Goal: Information Seeking & Learning: Find specific fact

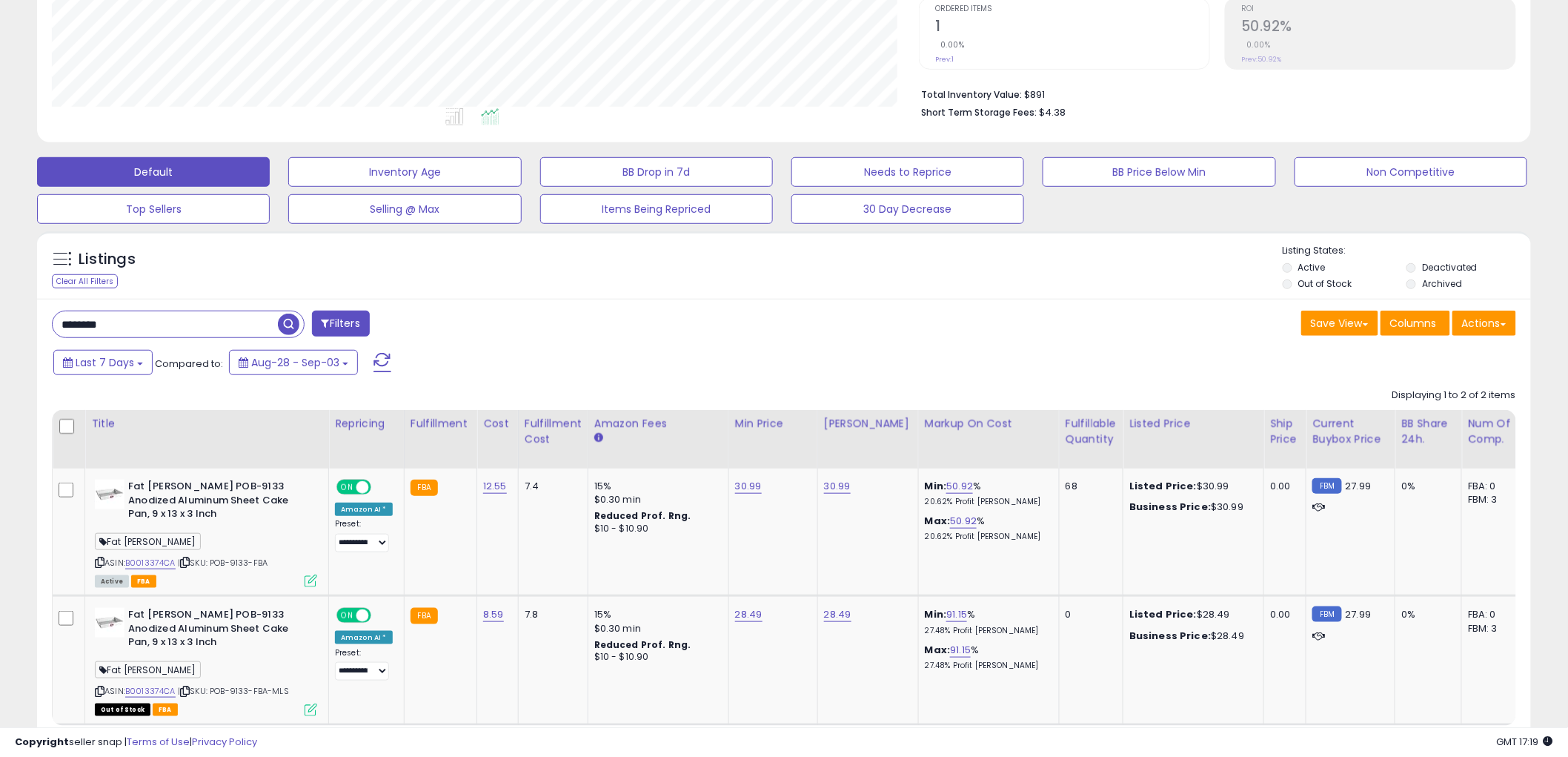
scroll to position [329, 0]
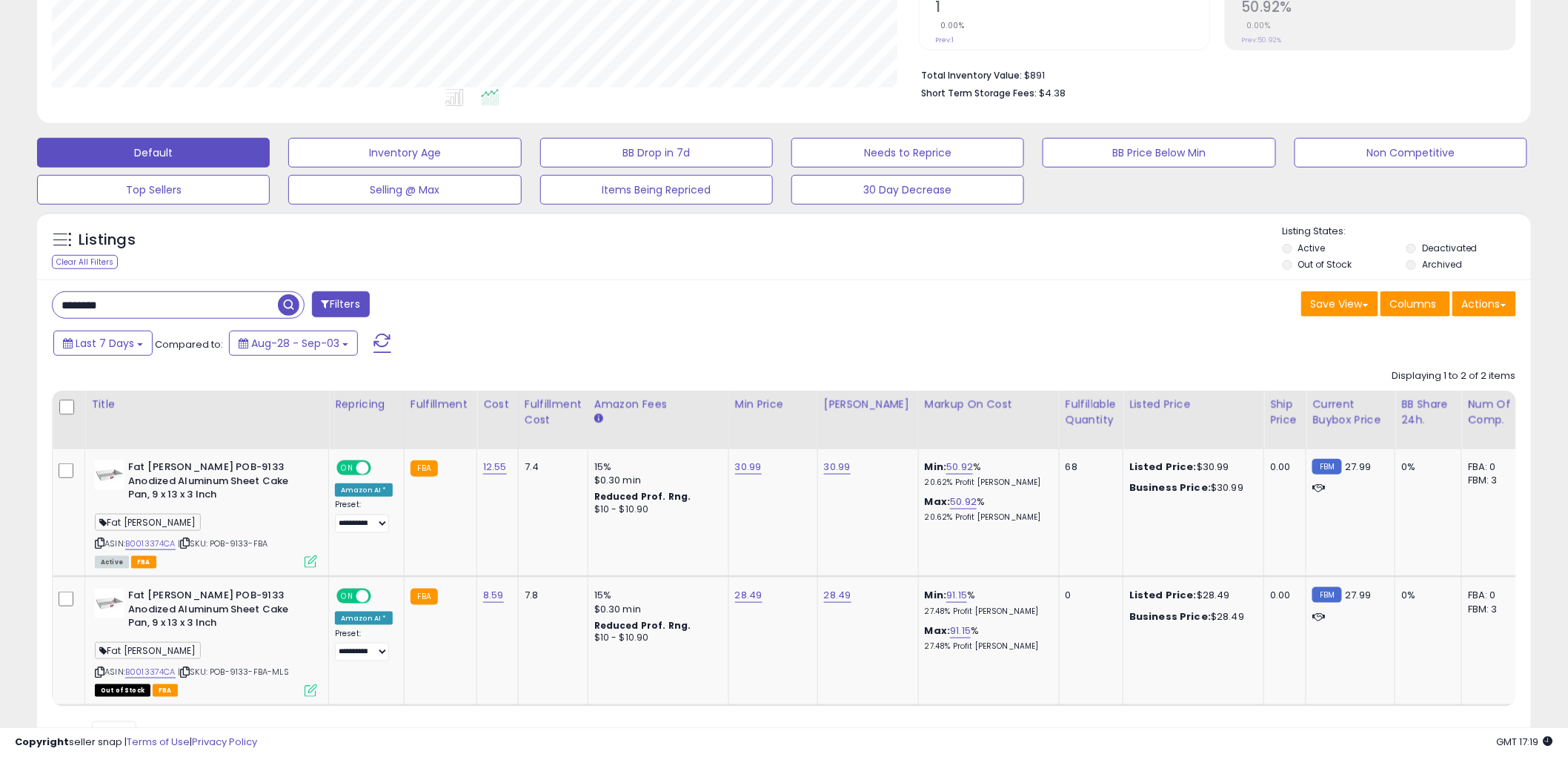
click at [0, 297] on html "Unable to login Retrieving listings data.. has not yet accepted the Terms of Us…" at bounding box center [784, 49] width 1568 height 757
paste input "**"
click at [426, 308] on span "button" at bounding box center [432, 305] width 22 height 22
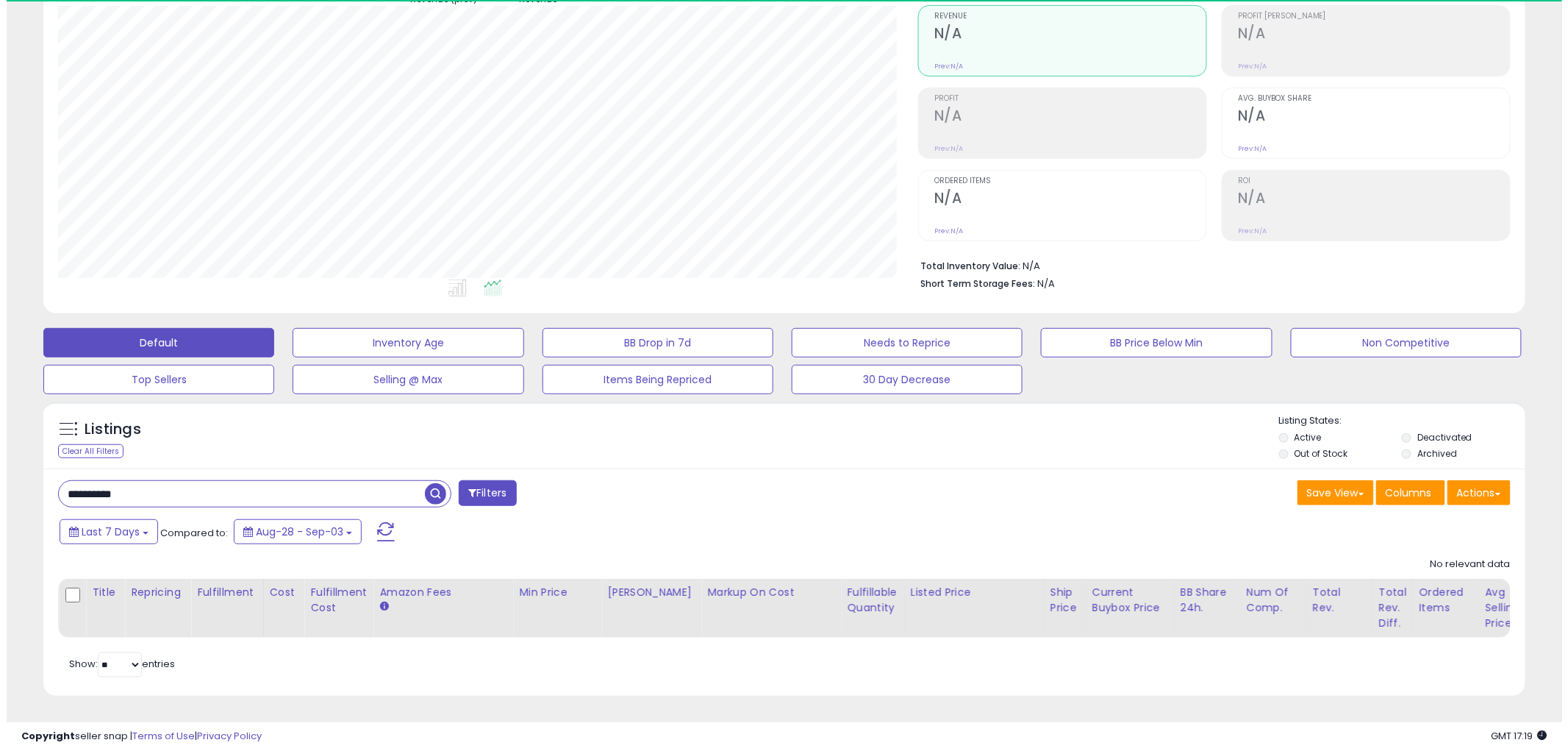
scroll to position [302, 860]
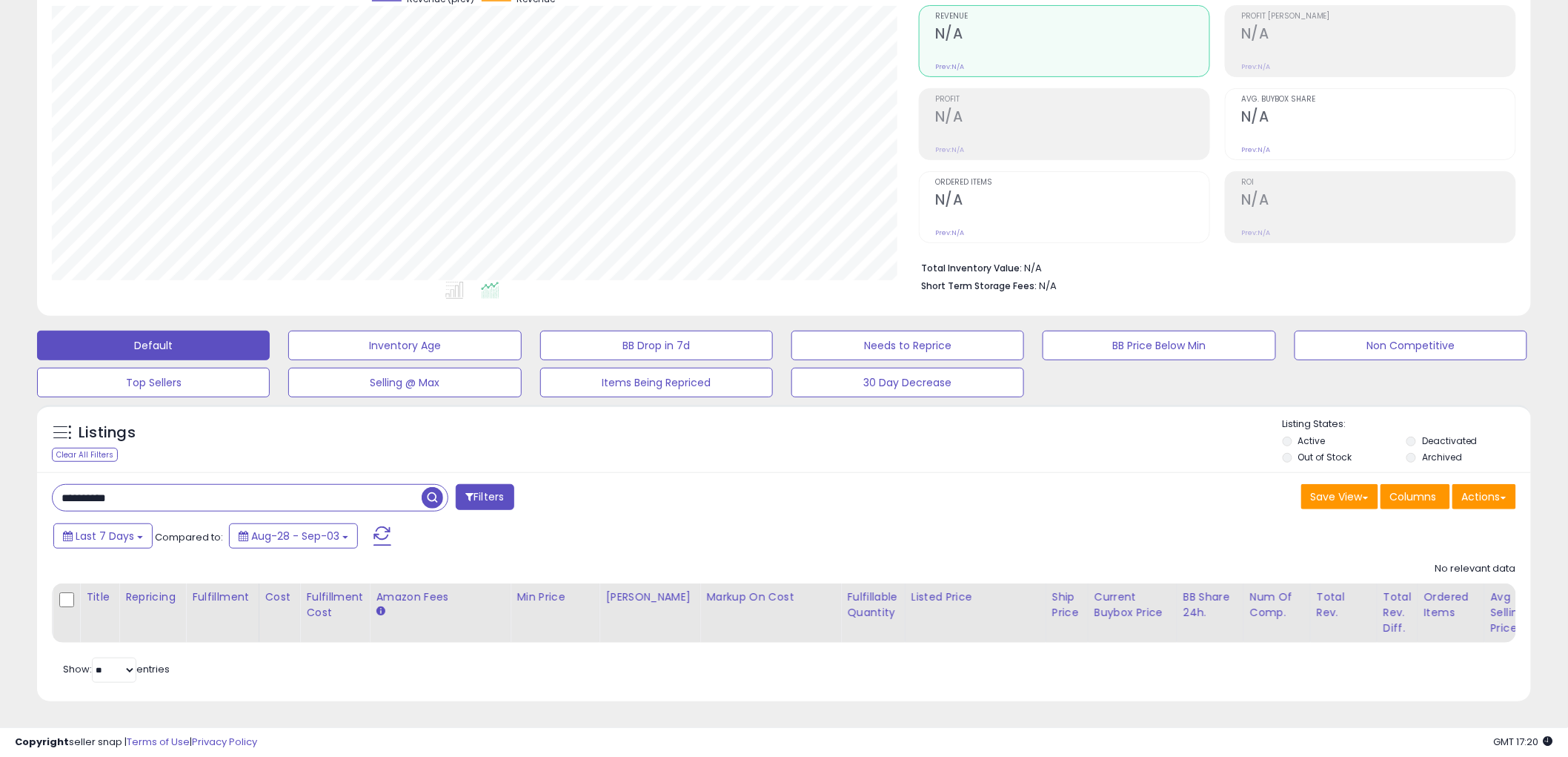
drag, startPoint x: 164, startPoint y: 489, endPoint x: -91, endPoint y: 456, distance: 257.1
click at [0, 456] on html "Unable to login Retrieving listings data.. has not yet accepted the Terms of Us…" at bounding box center [784, 242] width 1568 height 757
paste input "text"
click at [438, 487] on span "button" at bounding box center [432, 497] width 22 height 22
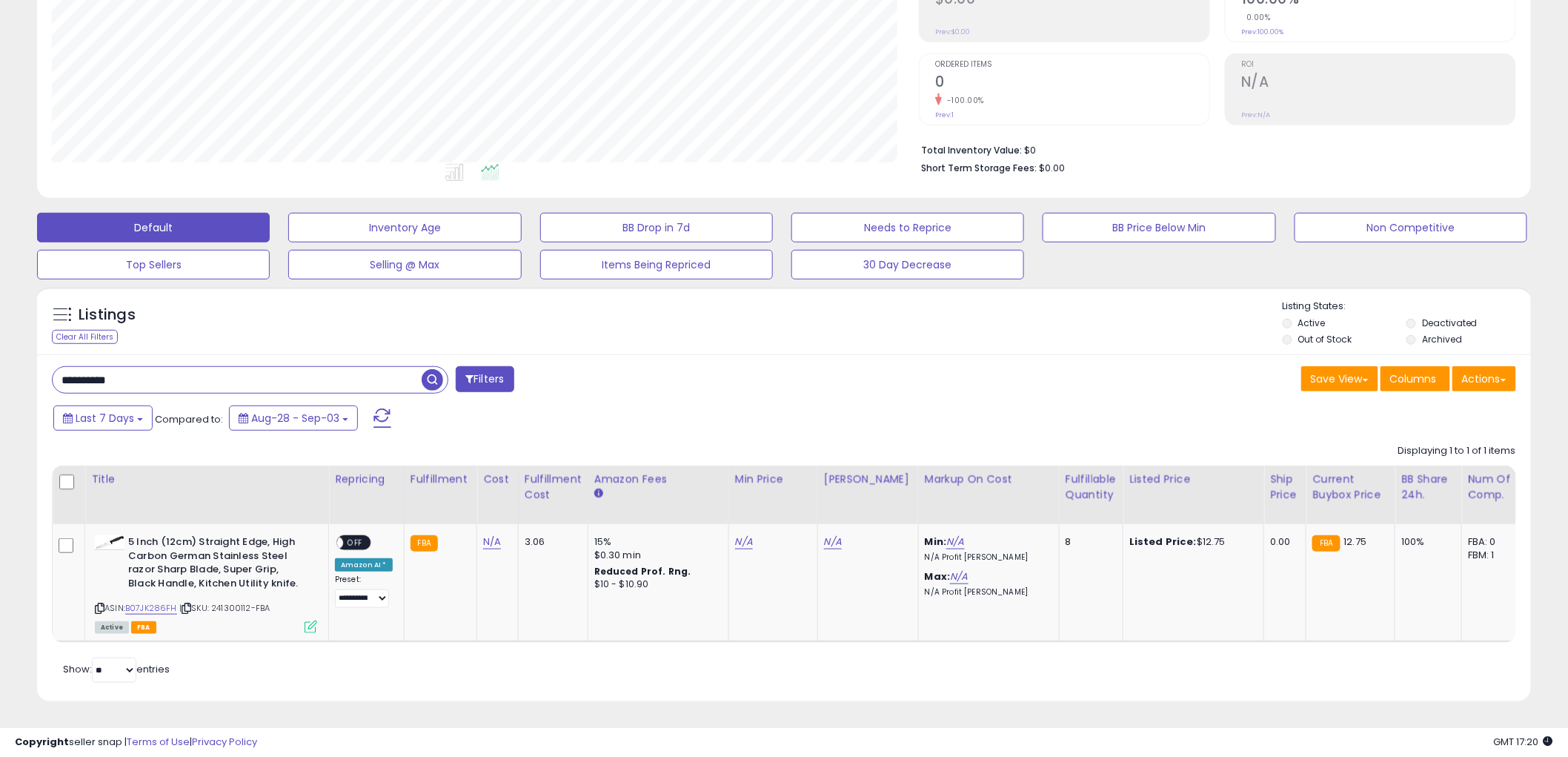
drag, startPoint x: 158, startPoint y: 363, endPoint x: -88, endPoint y: 356, distance: 246.1
click at [0, 356] on html "Unable to login Retrieving listings data.. has not yet accepted the Terms of Us…" at bounding box center [784, 124] width 1568 height 757
paste input "text"
type input "**********"
click at [422, 381] on span at bounding box center [434, 380] width 26 height 26
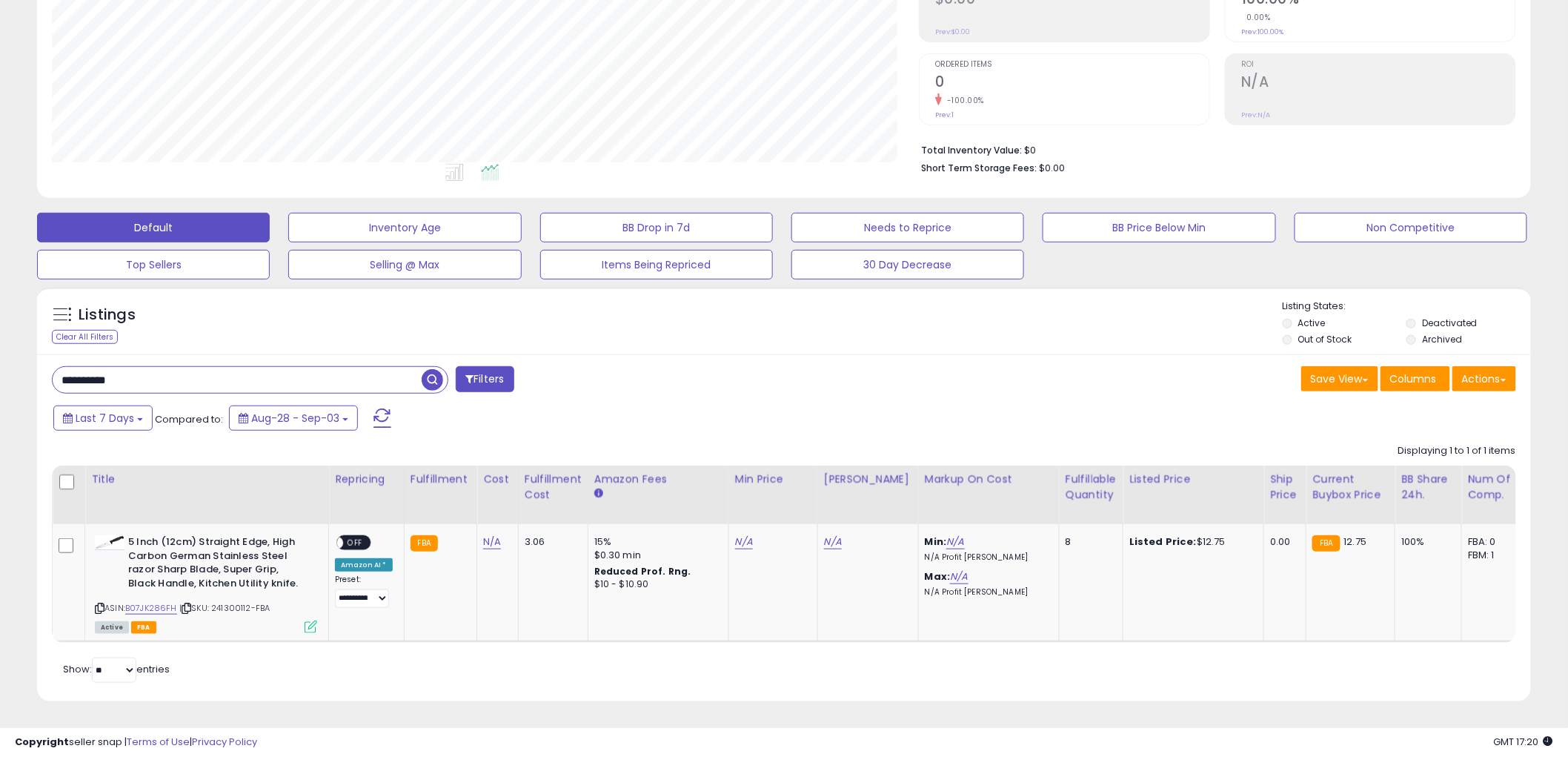
click at [426, 376] on span "button" at bounding box center [432, 380] width 22 height 22
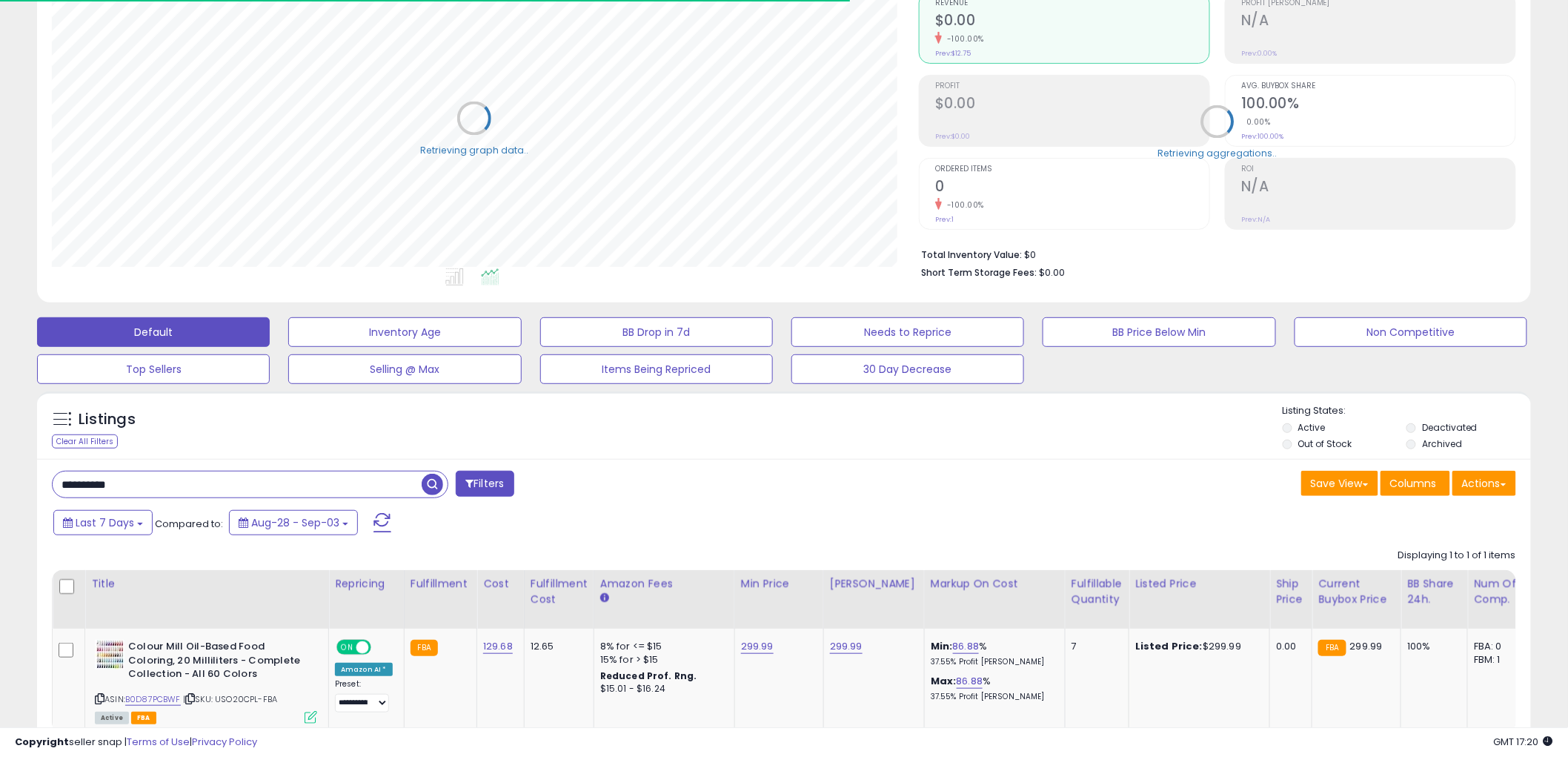
scroll to position [740753, 740237]
click at [533, 648] on div "12.65" at bounding box center [557, 646] width 51 height 14
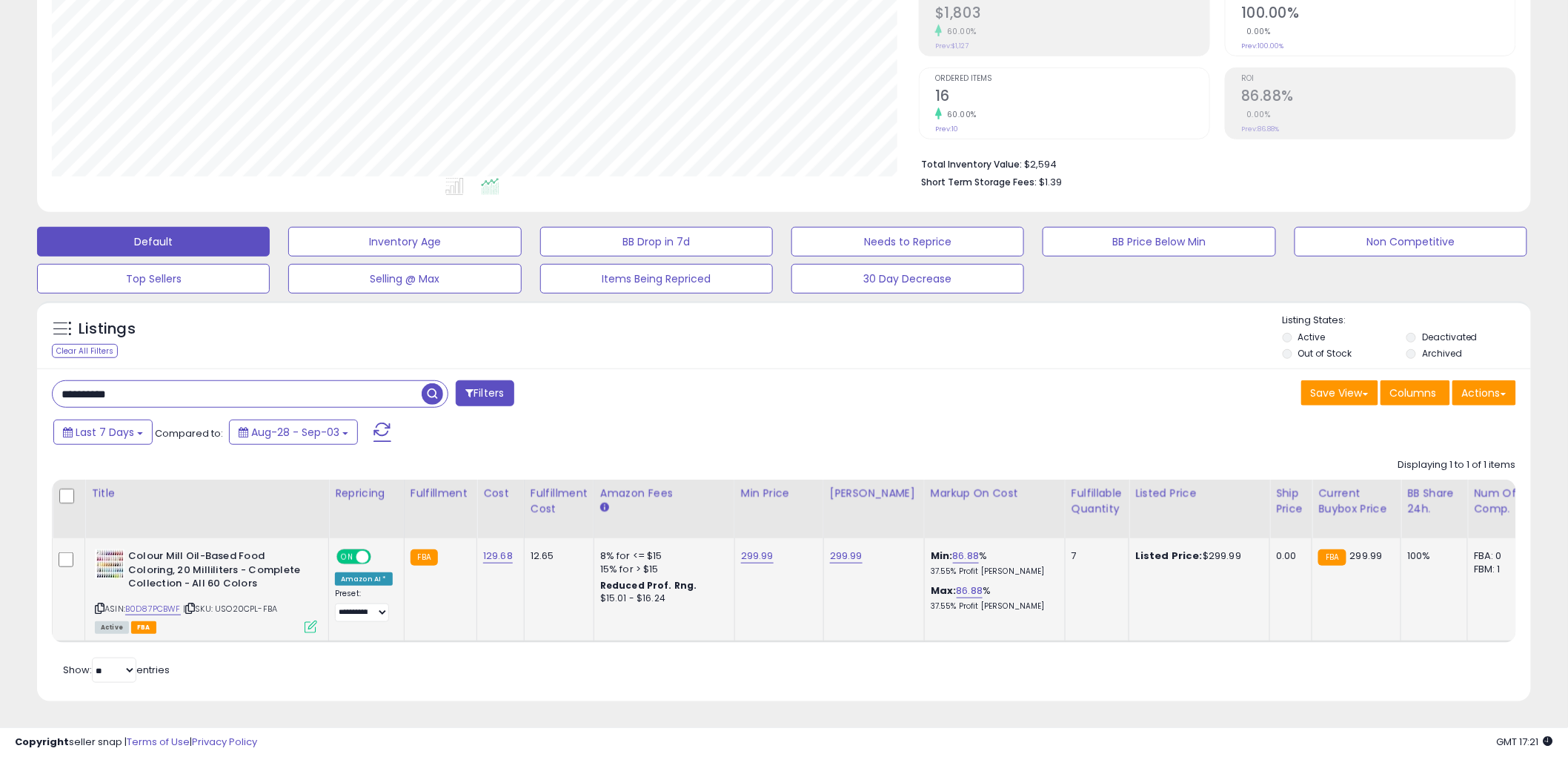
scroll to position [253, 0]
